Goal: Task Accomplishment & Management: Use online tool/utility

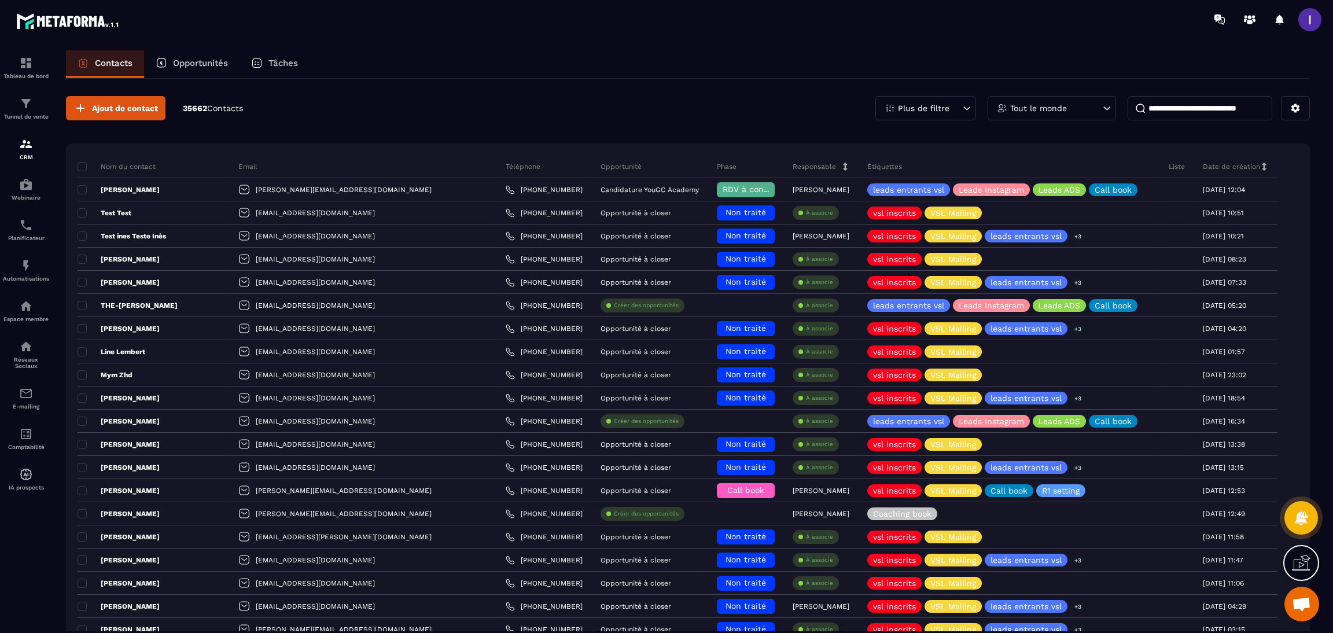
click at [218, 66] on p "Opportunités" at bounding box center [200, 63] width 55 height 10
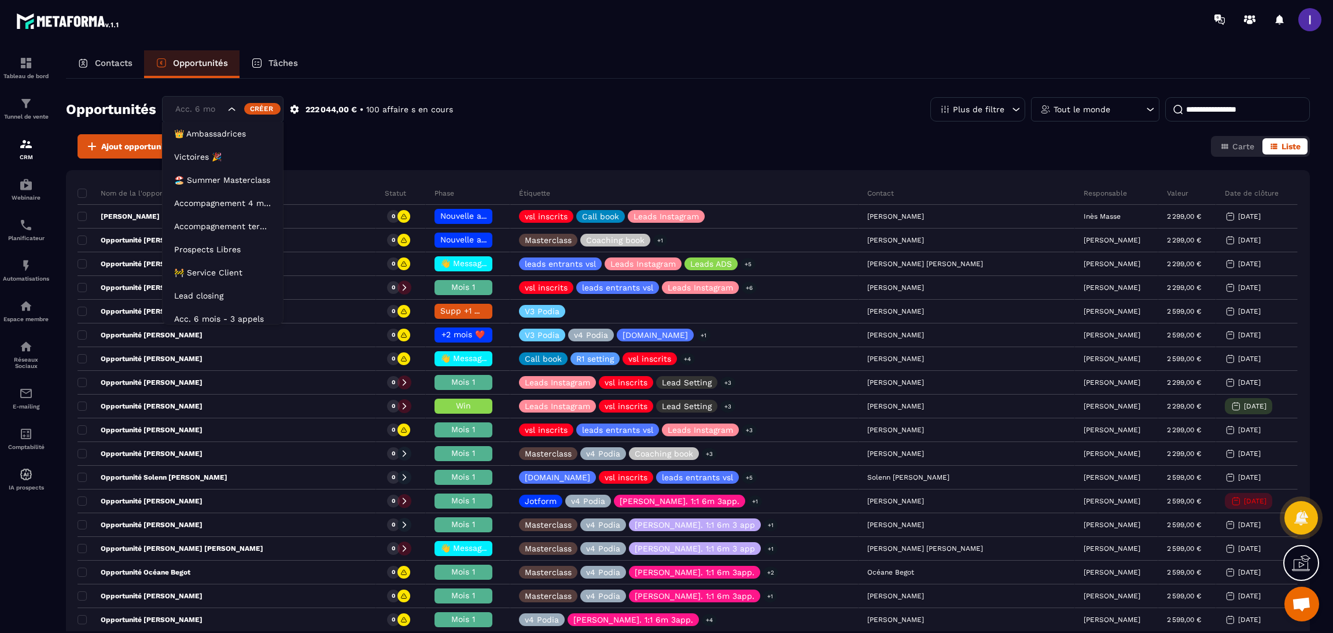
click at [216, 114] on input "Search for option" at bounding box center [198, 109] width 53 height 13
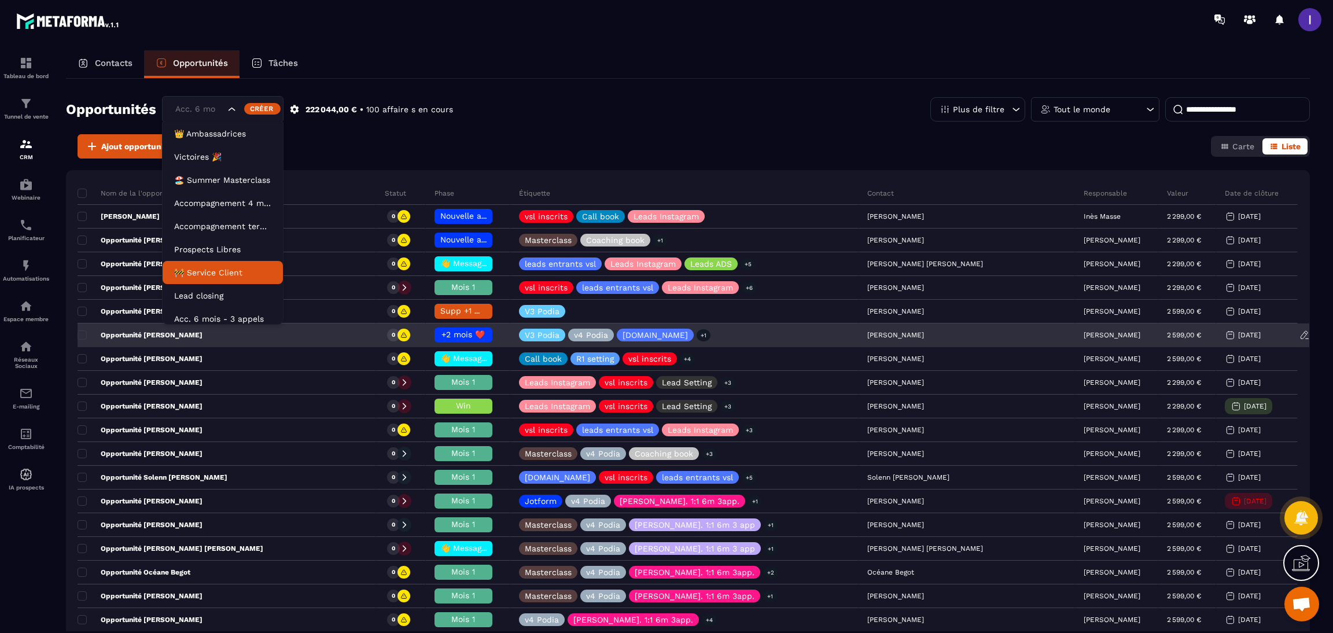
scroll to position [5, 0]
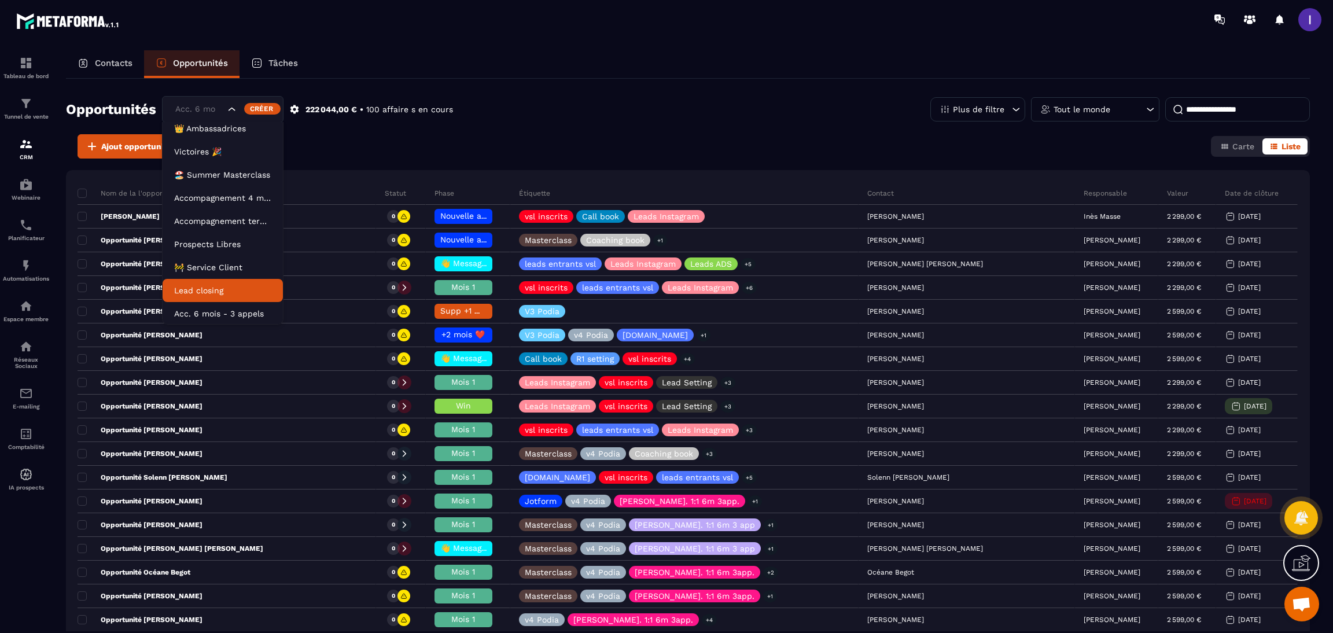
click at [219, 292] on p "Lead closing" at bounding box center [222, 291] width 97 height 12
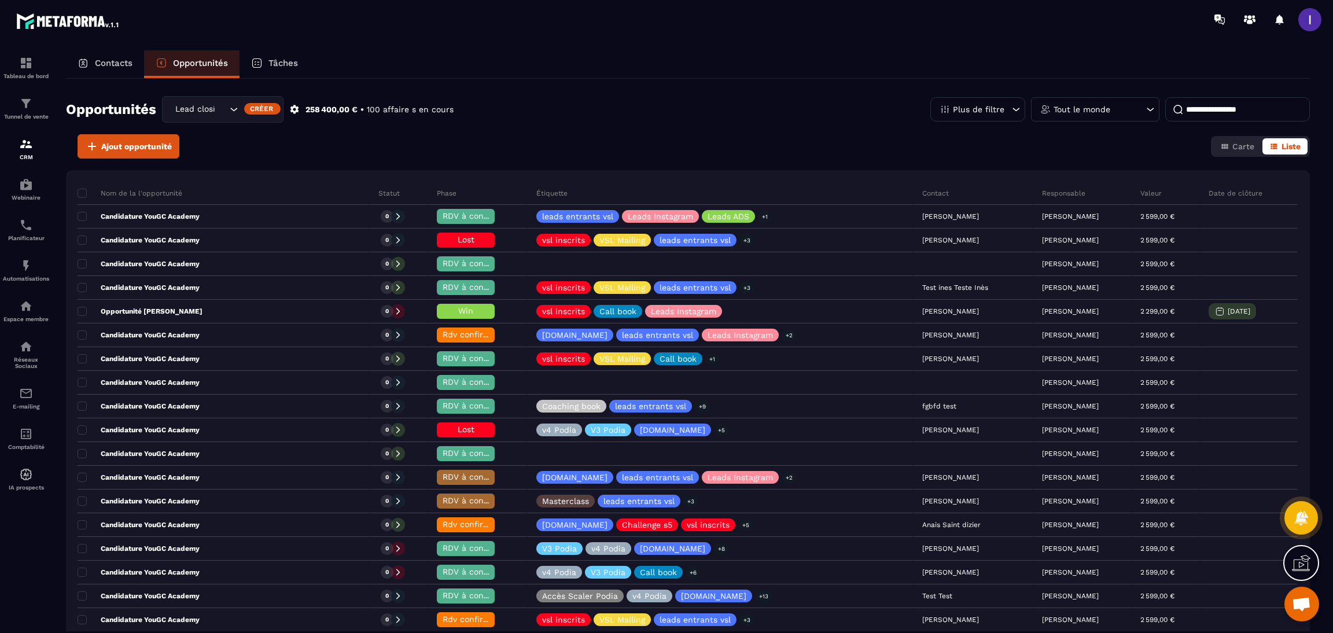
click at [1063, 108] on p "Tout le monde" at bounding box center [1082, 109] width 57 height 8
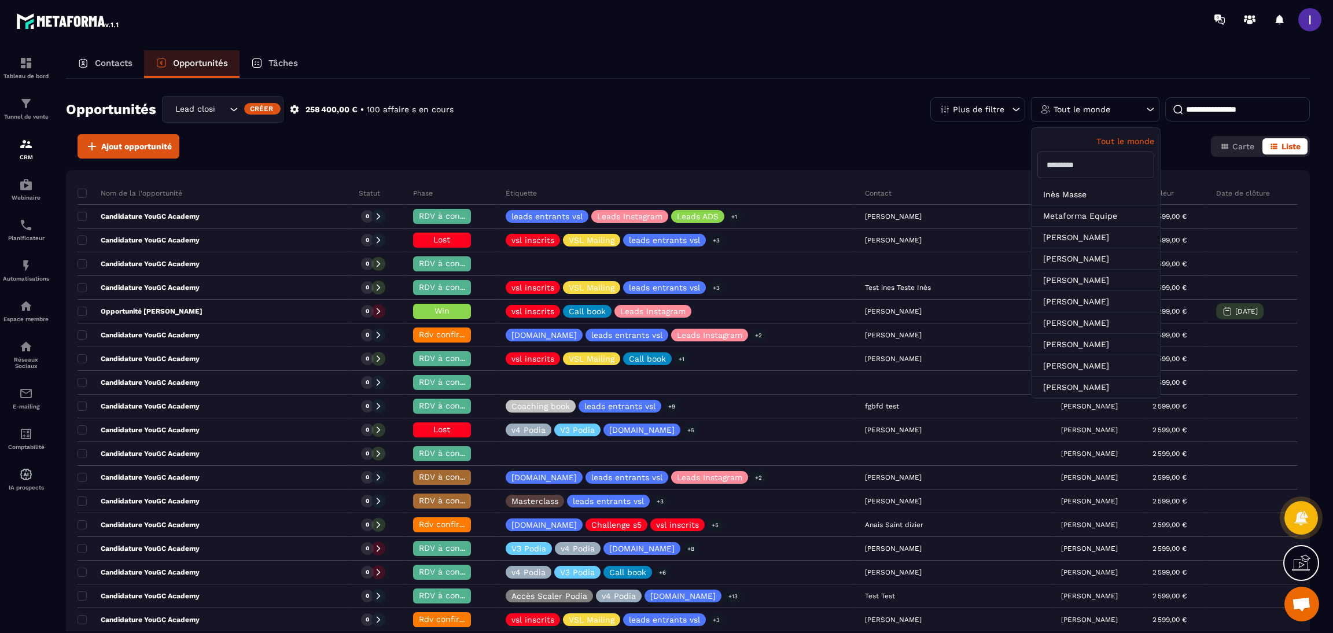
click at [1083, 165] on input "text" at bounding box center [1096, 165] width 117 height 27
type input "******"
click at [1092, 196] on li "[PERSON_NAME]" at bounding box center [1096, 194] width 128 height 21
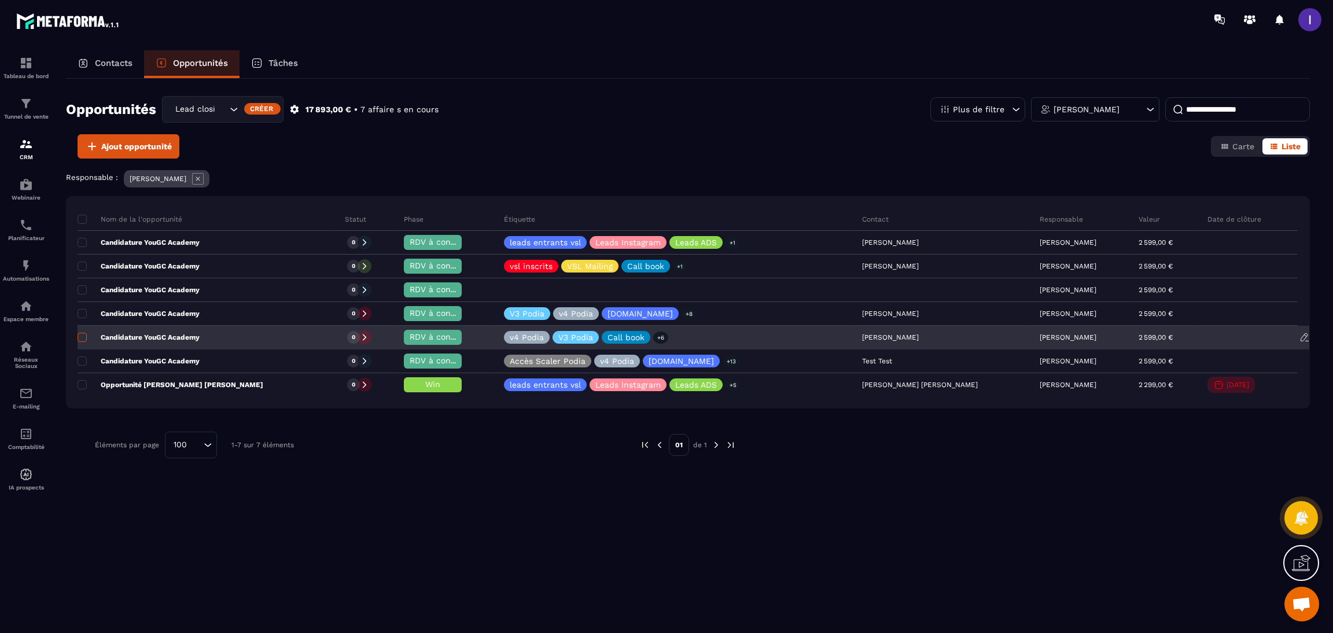
click at [82, 339] on span at bounding box center [82, 337] width 9 height 9
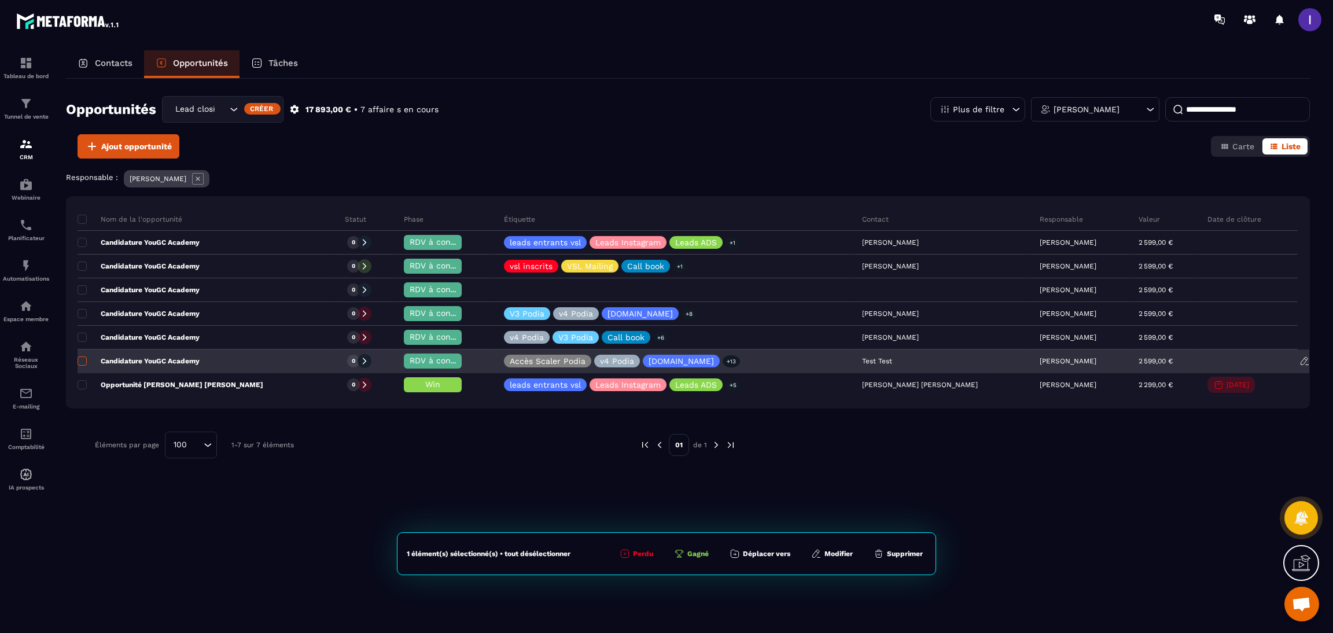
click at [82, 357] on span at bounding box center [82, 360] width 9 height 9
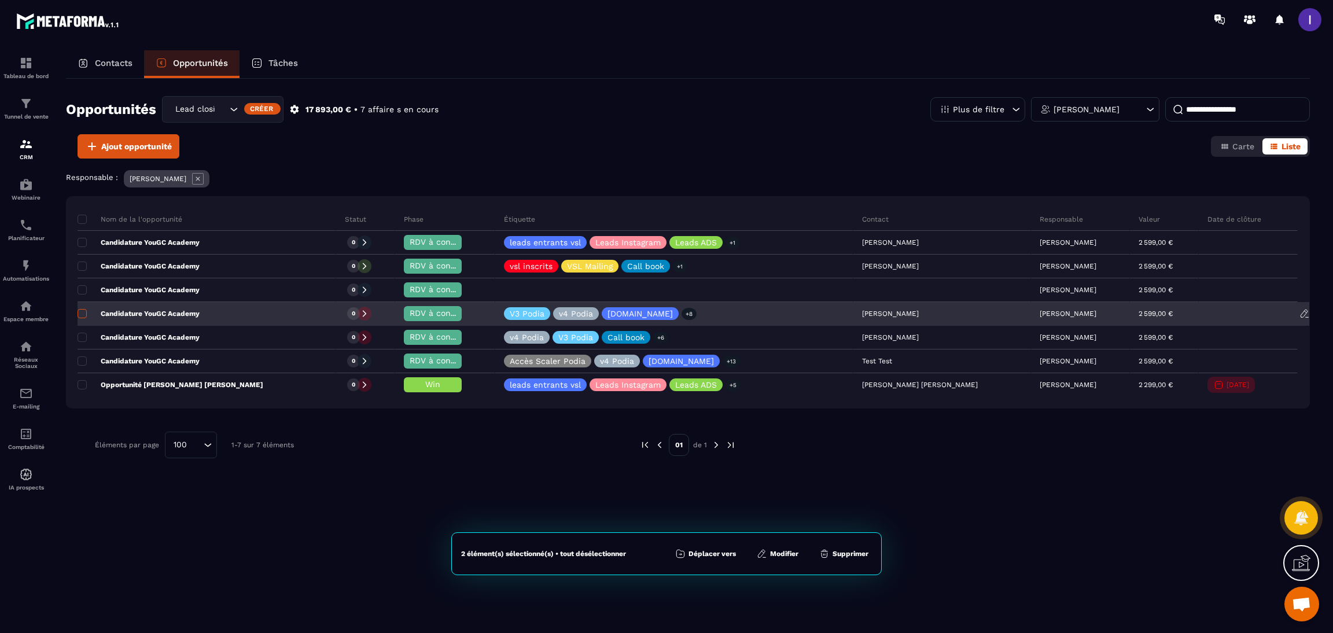
click at [79, 319] on label at bounding box center [82, 317] width 8 height 8
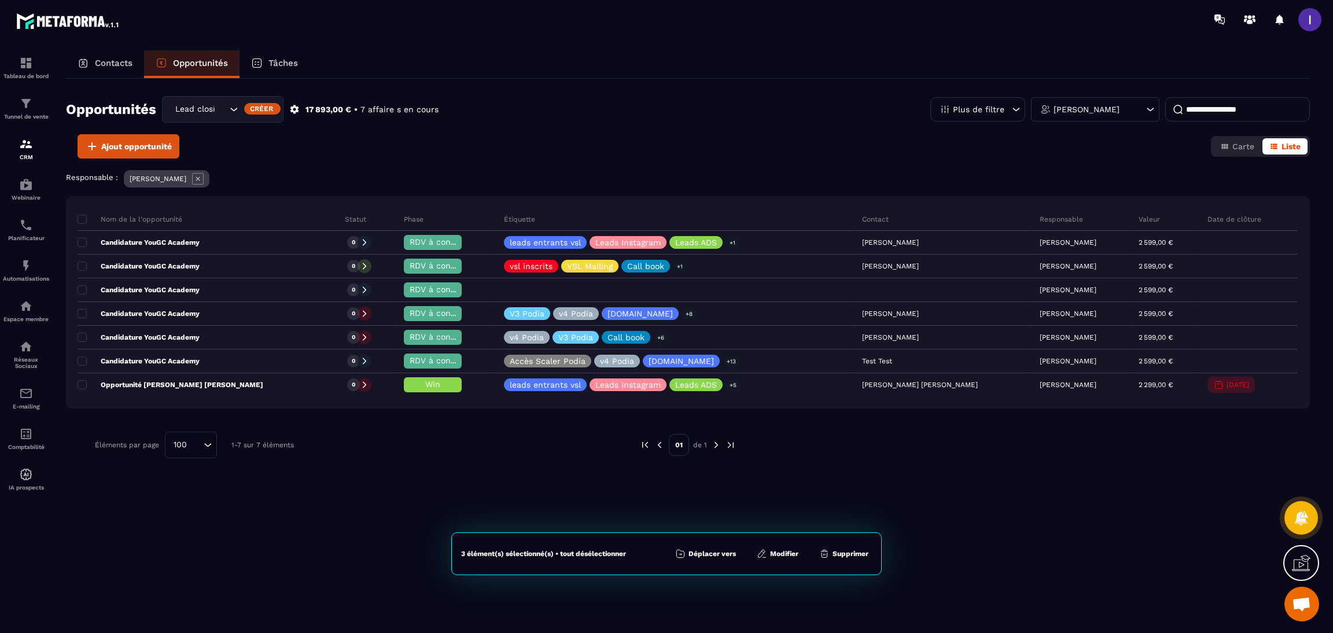
click at [852, 552] on button "Supprimer" at bounding box center [844, 554] width 56 height 12
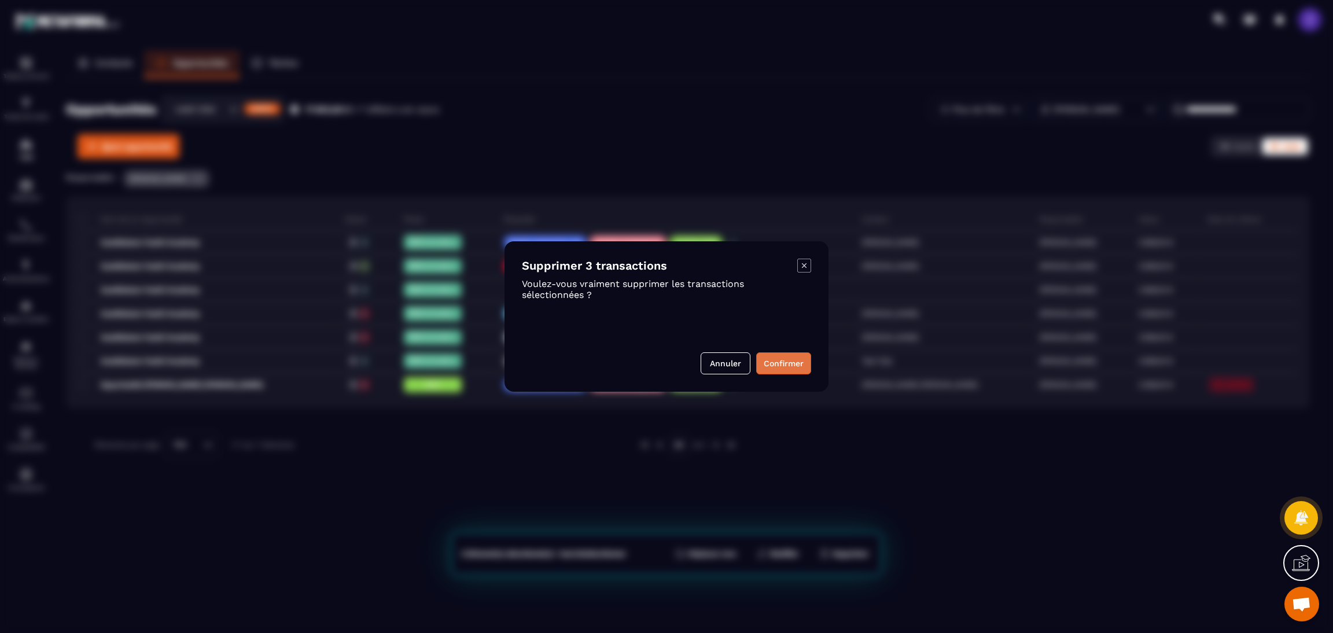
click at [769, 362] on button "Confirmer" at bounding box center [783, 363] width 55 height 22
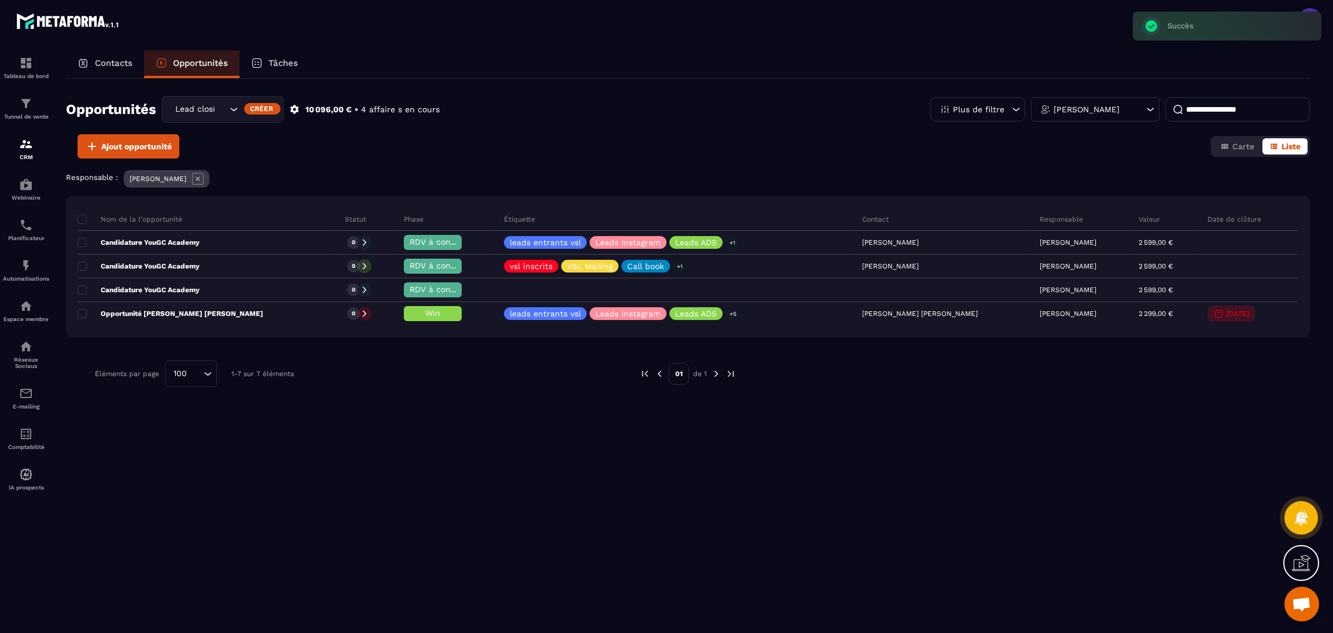
click at [117, 69] on div "Contacts" at bounding box center [105, 64] width 78 height 28
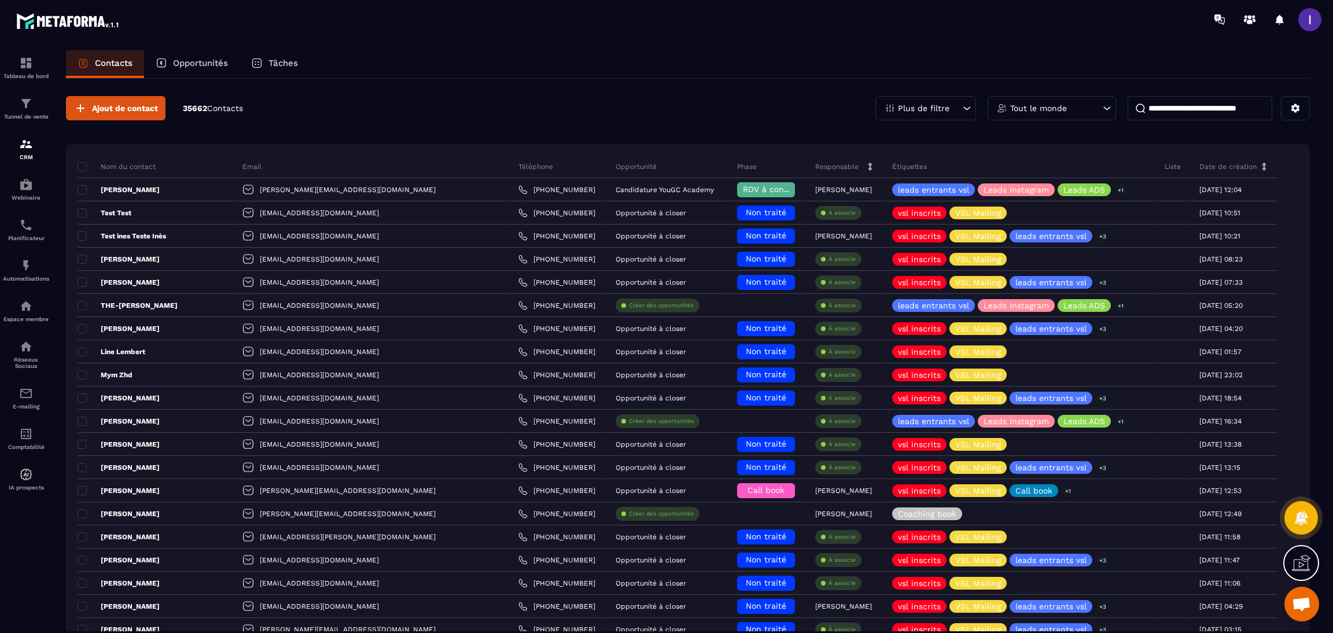
click at [1204, 109] on input at bounding box center [1200, 108] width 145 height 24
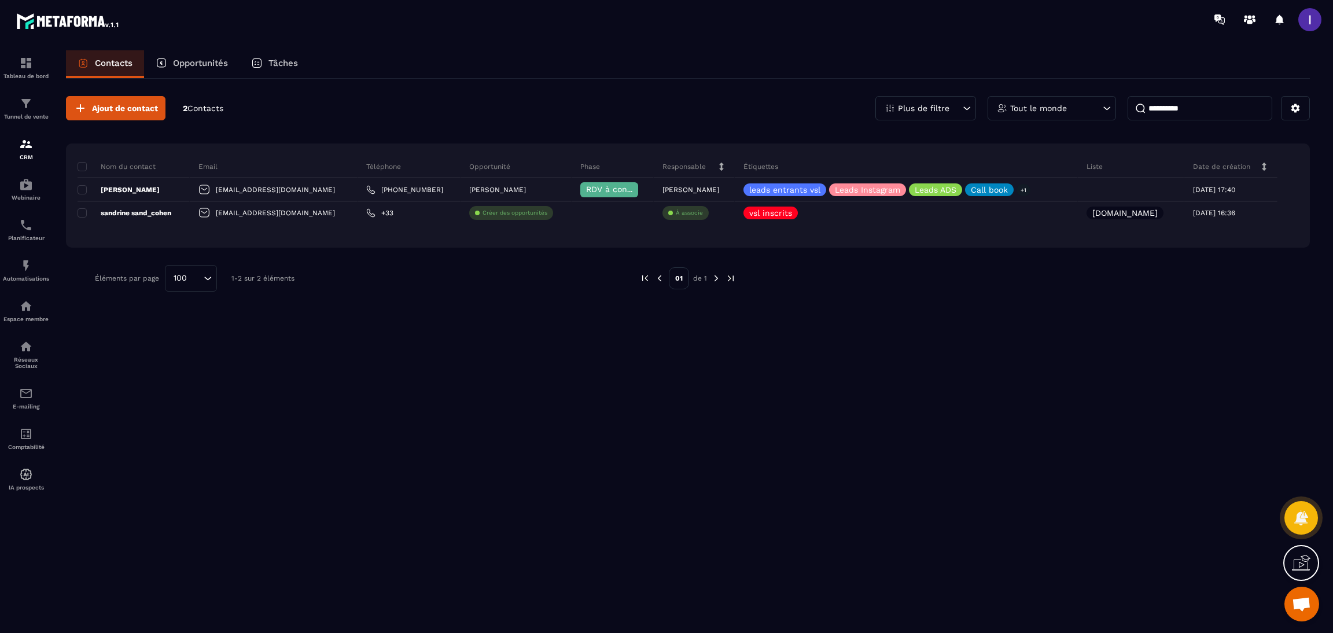
type input "**********"
click at [196, 55] on div "Opportunités" at bounding box center [191, 64] width 95 height 28
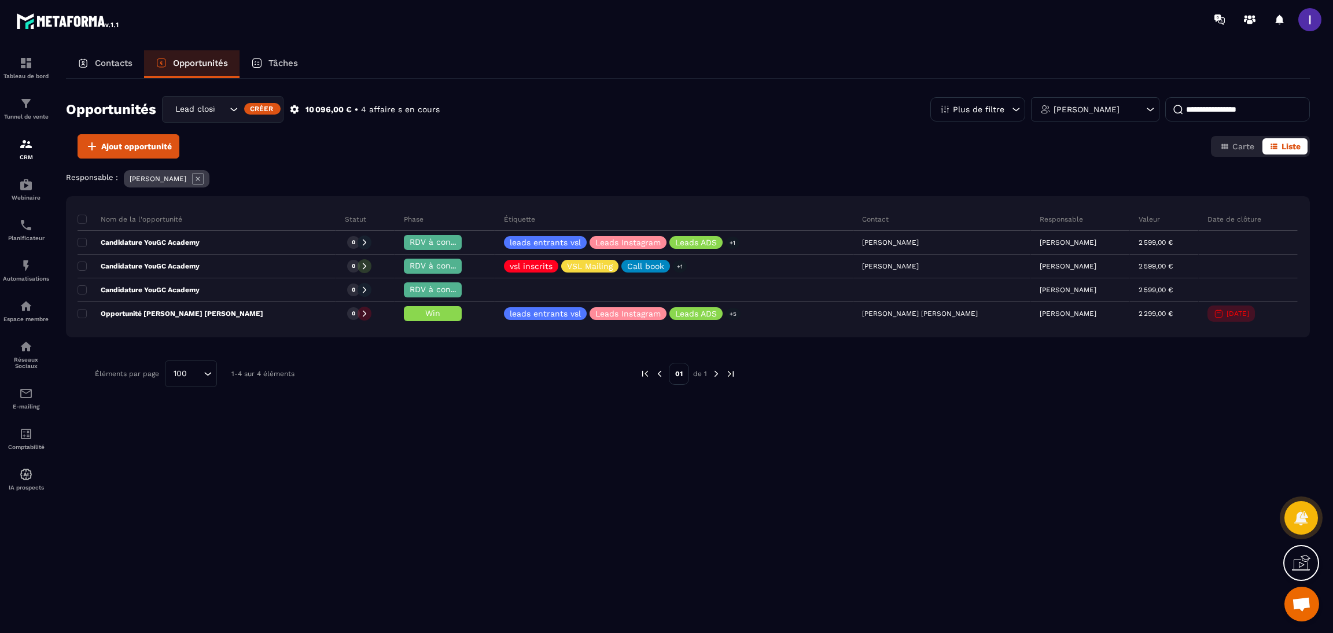
click at [1230, 98] on input at bounding box center [1237, 109] width 145 height 24
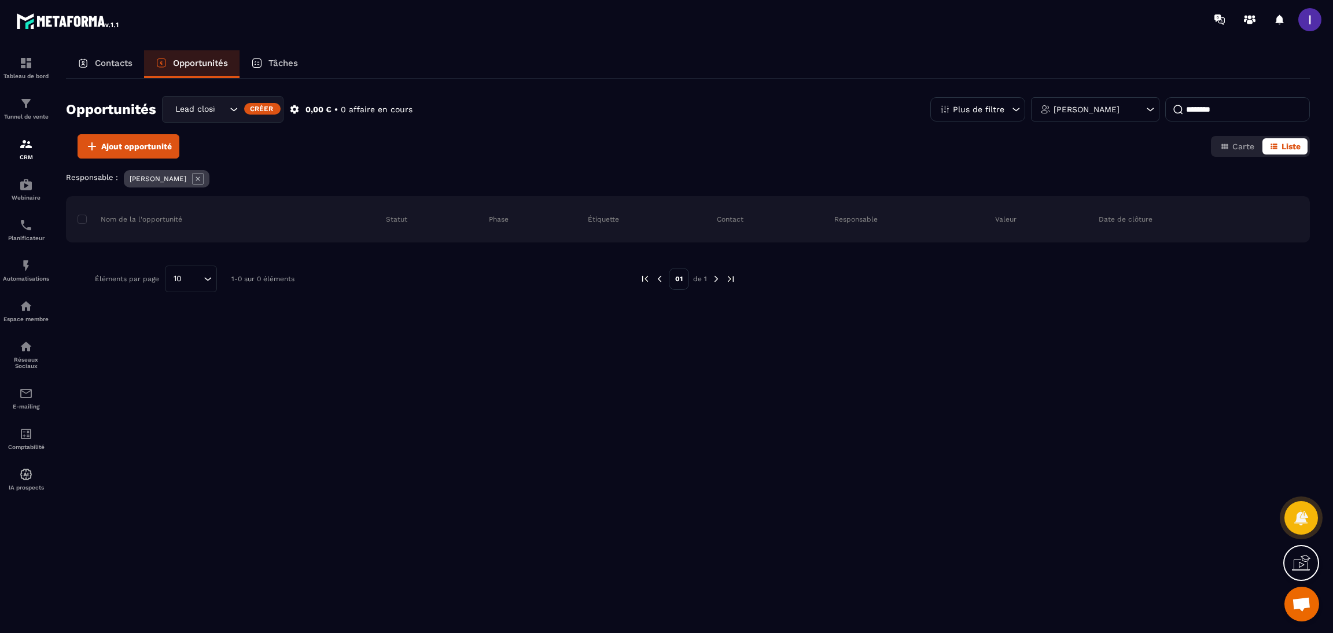
type input "********"
click at [194, 178] on icon at bounding box center [198, 179] width 12 height 12
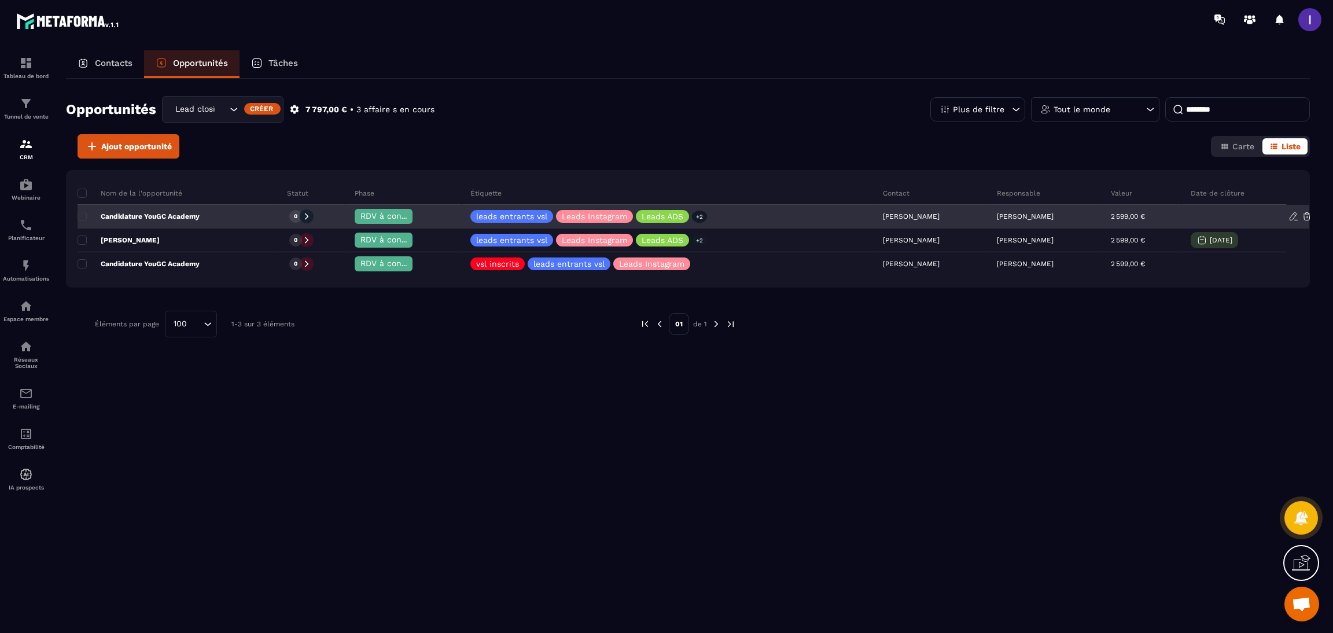
click at [1023, 216] on p "[PERSON_NAME]" at bounding box center [1025, 216] width 57 height 8
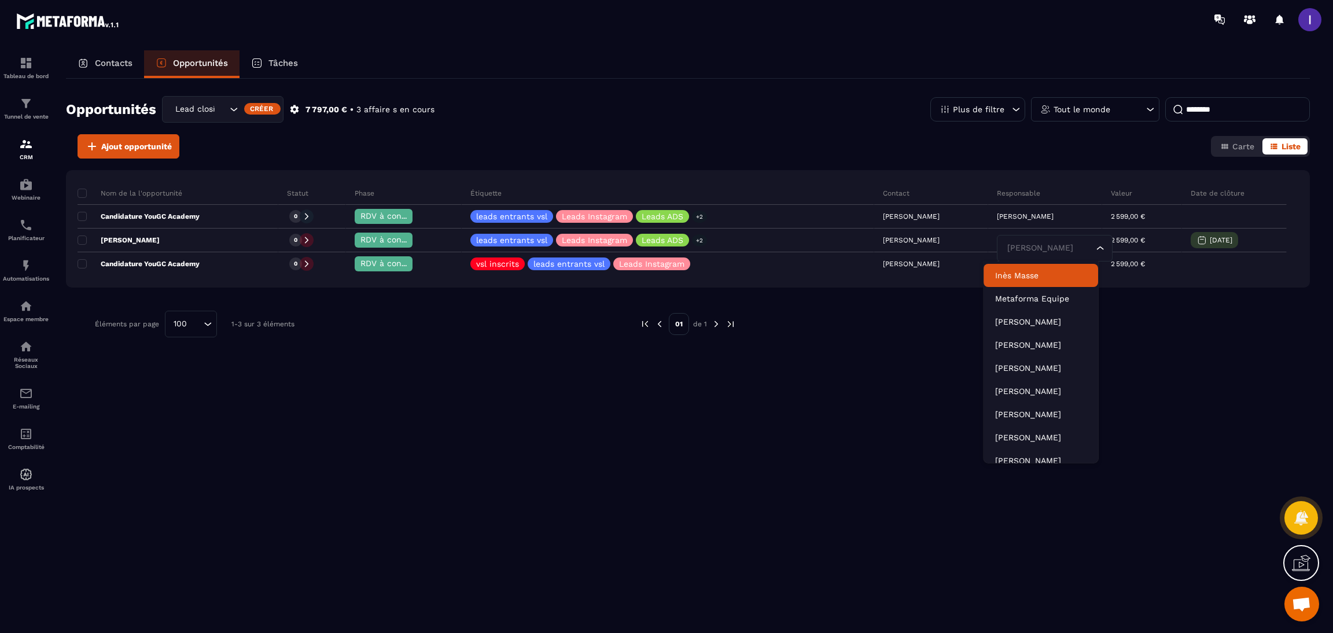
click at [630, 518] on div "Opportunités Lead closing Créer 7 797,00 € • 3 affaire s en cours Plus de filtr…" at bounding box center [688, 355] width 1244 height 553
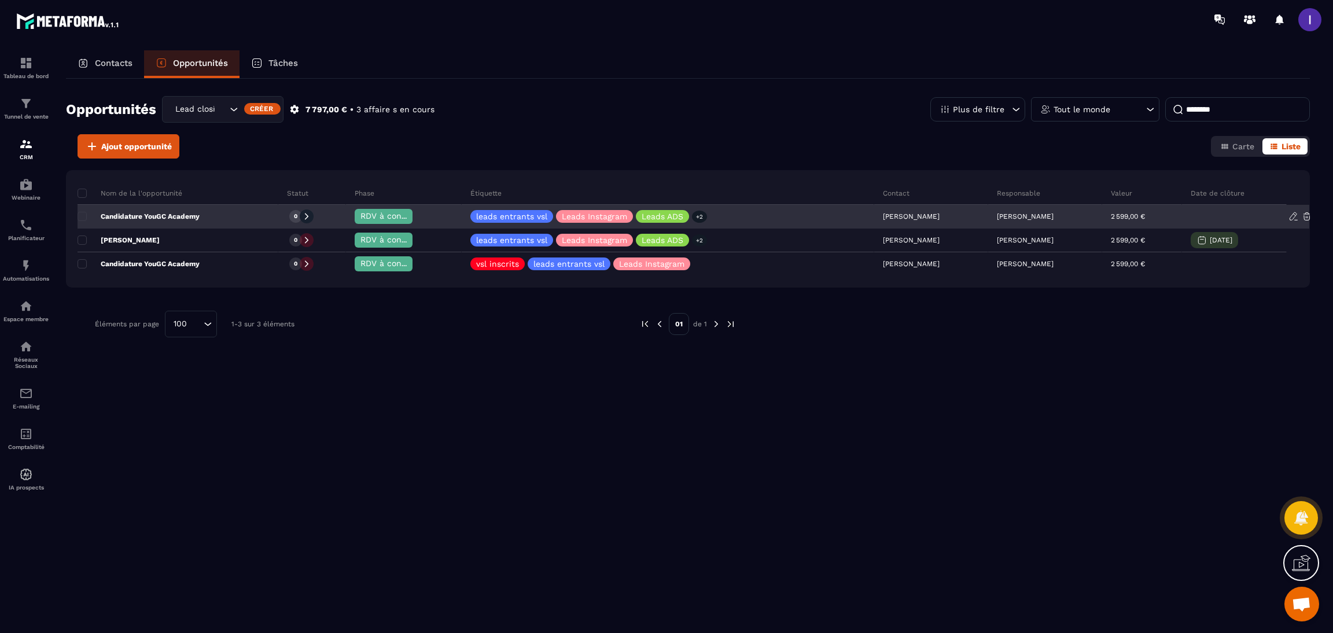
click at [230, 222] on div "Candidature YouGC Academy" at bounding box center [178, 216] width 201 height 23
